Goal: Task Accomplishment & Management: Manage account settings

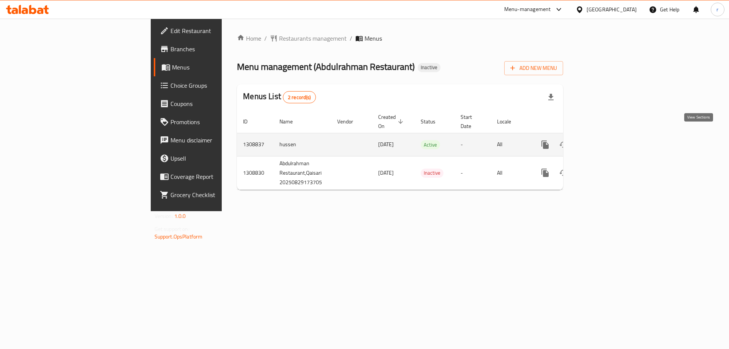
click at [605, 140] on icon "enhanced table" at bounding box center [600, 144] width 9 height 9
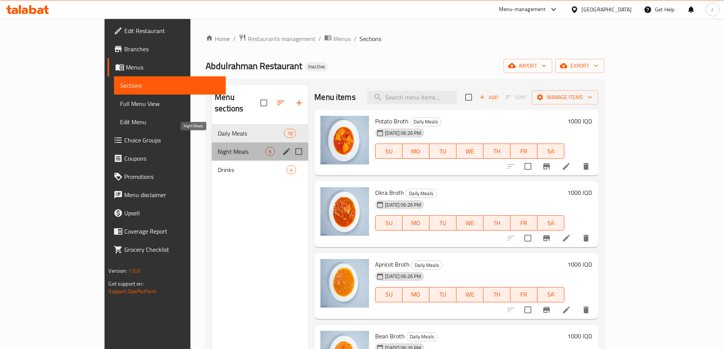
click at [218, 147] on span "Night Meals" at bounding box center [241, 151] width 47 height 9
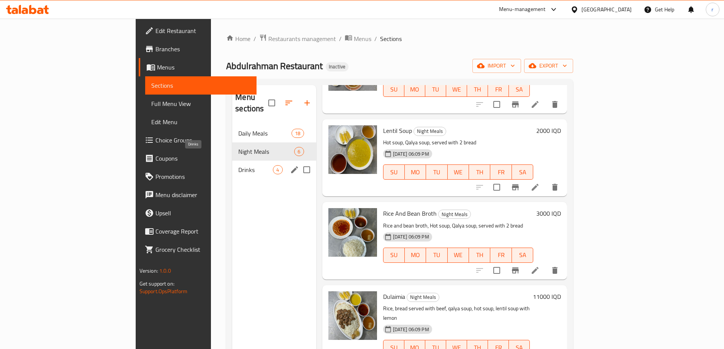
click at [238, 165] on span "Drinks" at bounding box center [255, 169] width 35 height 9
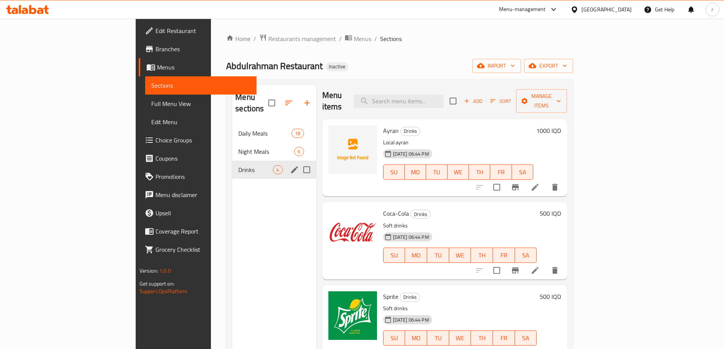
click at [232, 147] on div "Night Meals 6" at bounding box center [274, 151] width 84 height 18
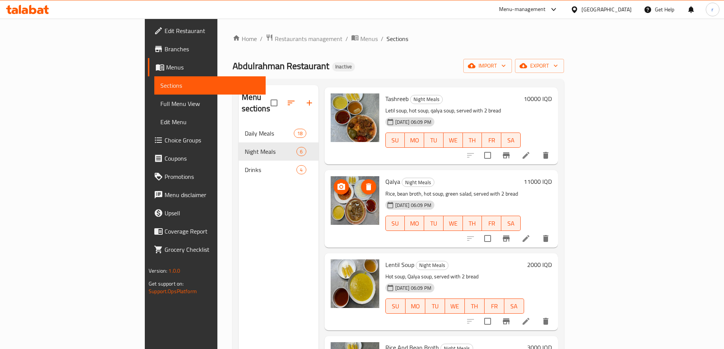
scroll to position [51, 0]
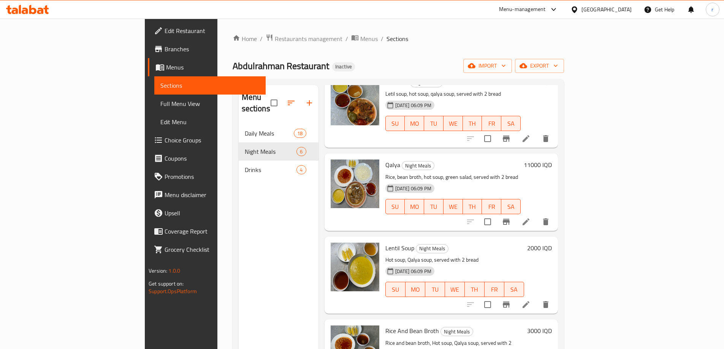
click at [165, 50] on span "Branches" at bounding box center [212, 48] width 95 height 9
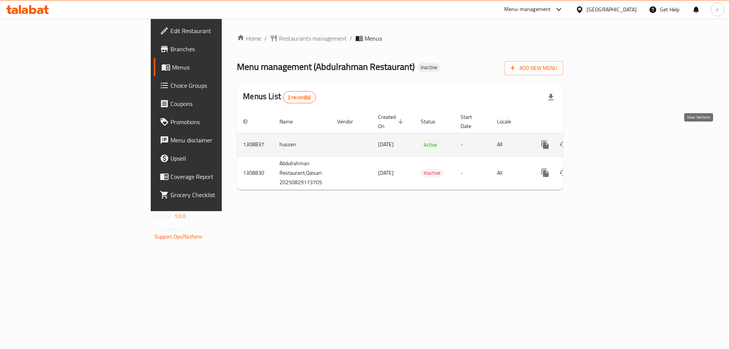
click at [609, 136] on link "enhanced table" at bounding box center [600, 145] width 18 height 18
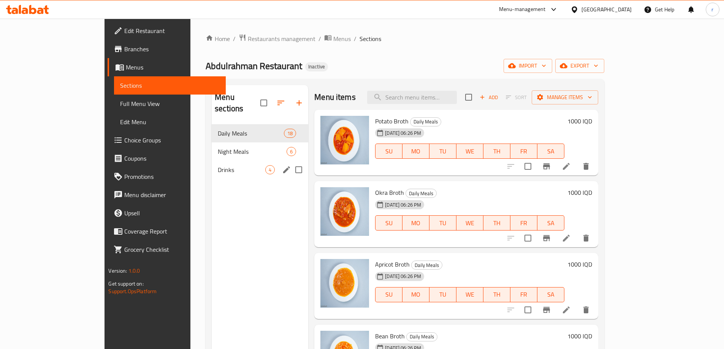
click at [218, 147] on span "Night Meals" at bounding box center [252, 151] width 69 height 9
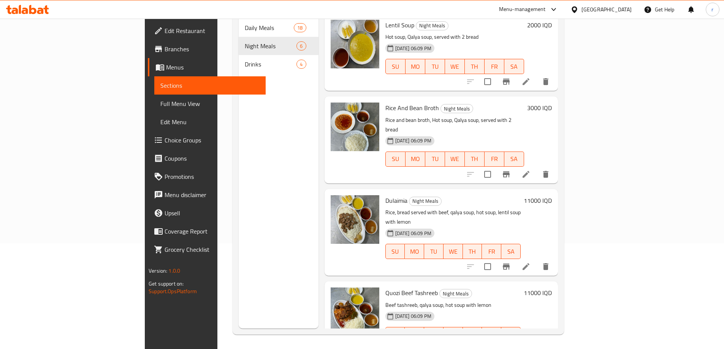
scroll to position [106, 0]
click at [165, 28] on span "Edit Restaurant" at bounding box center [212, 30] width 95 height 9
